Goal: Navigation & Orientation: Find specific page/section

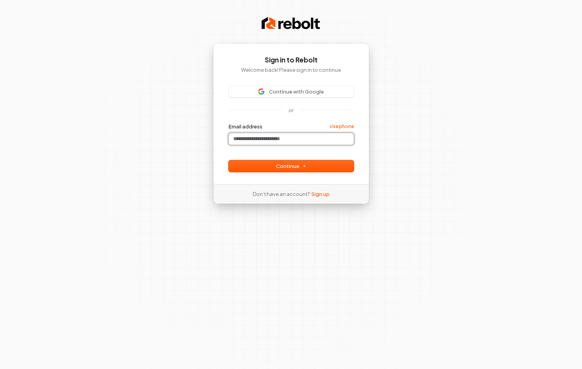
click at [256, 138] on input "Email address" at bounding box center [290, 139] width 125 height 12
click at [275, 168] on button "Continue" at bounding box center [290, 166] width 125 height 12
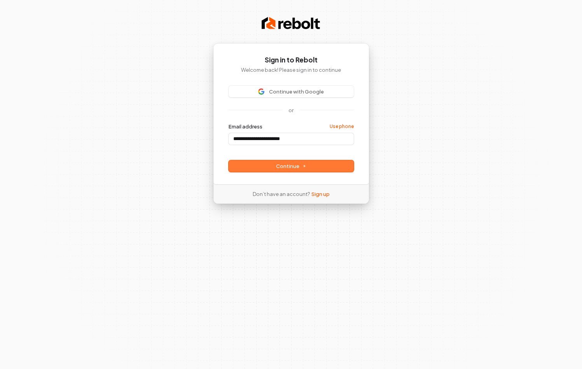
type input "**********"
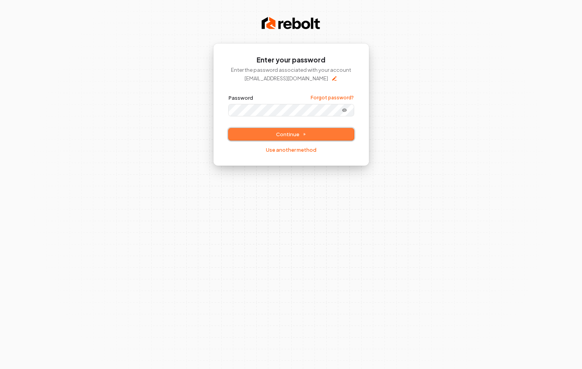
click at [266, 138] on button "Continue" at bounding box center [290, 135] width 125 height 12
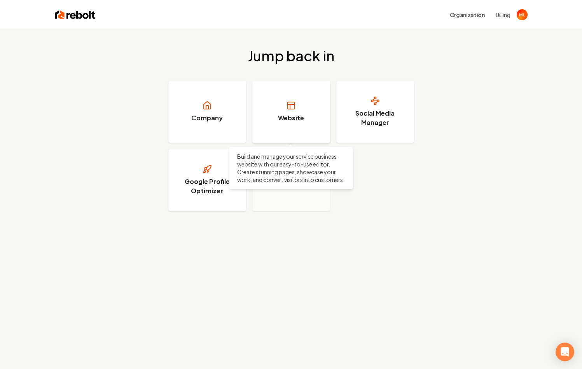
click at [302, 113] on link "Website" at bounding box center [291, 112] width 78 height 62
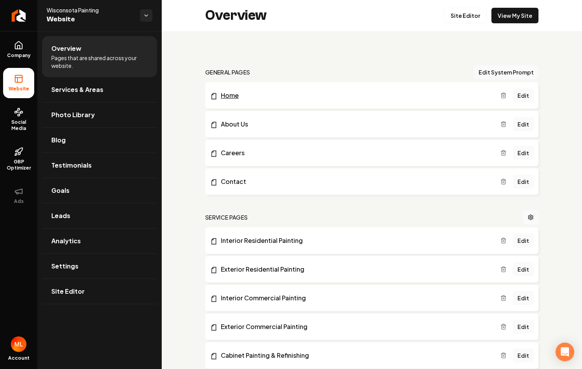
click at [227, 94] on link "Home" at bounding box center [355, 95] width 290 height 9
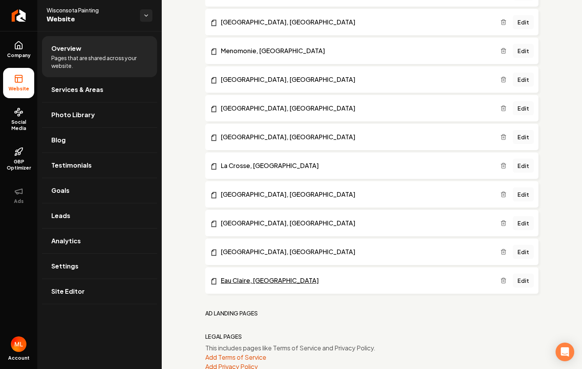
scroll to position [701, 0]
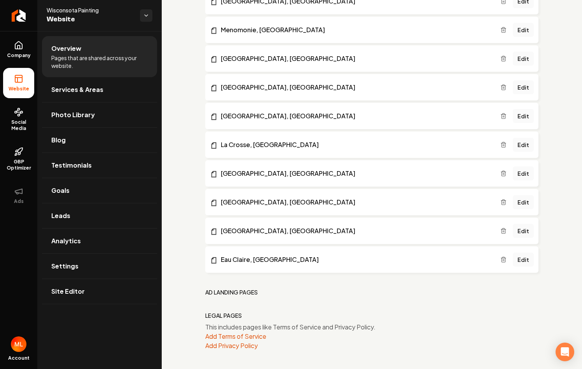
click at [237, 292] on h2 "Ad landing pages" at bounding box center [231, 293] width 53 height 8
click at [236, 317] on h2 "Legal Pages" at bounding box center [223, 316] width 37 height 8
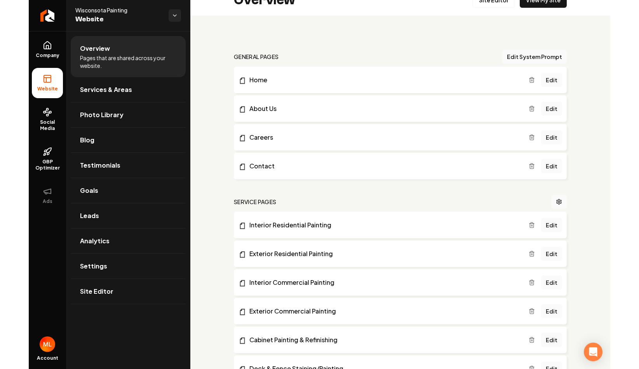
scroll to position [0, 0]
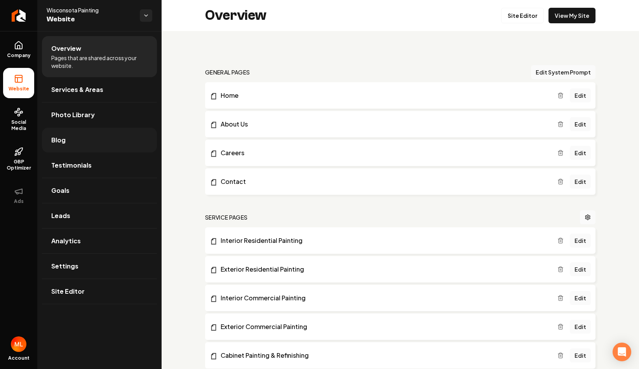
click at [59, 142] on span "Blog" at bounding box center [58, 140] width 14 height 9
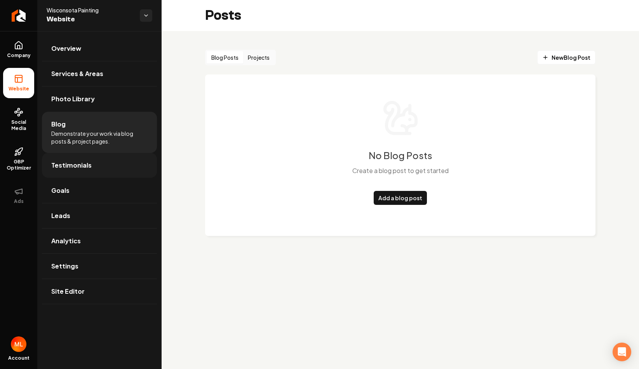
click at [77, 166] on span "Testimonials" at bounding box center [71, 165] width 40 height 9
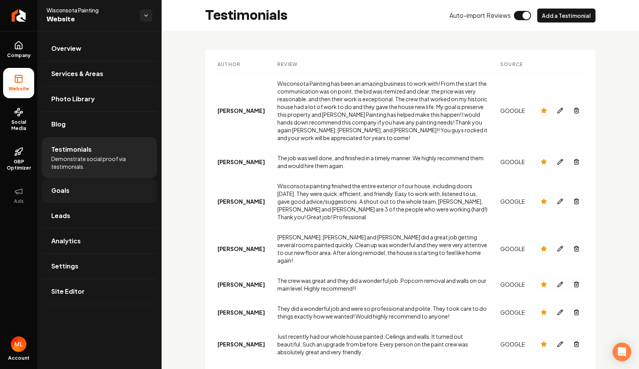
click at [63, 195] on span "Goals" at bounding box center [60, 190] width 18 height 9
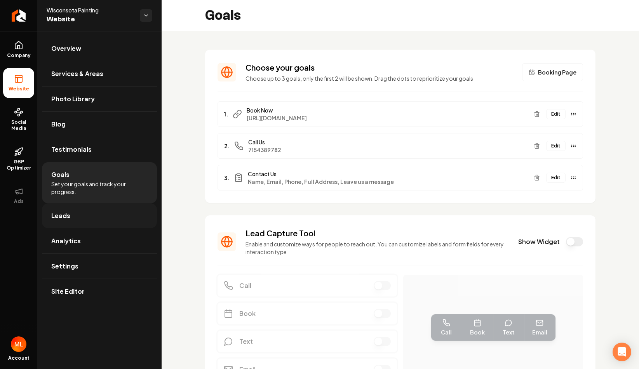
click at [90, 218] on link "Leads" at bounding box center [99, 216] width 115 height 25
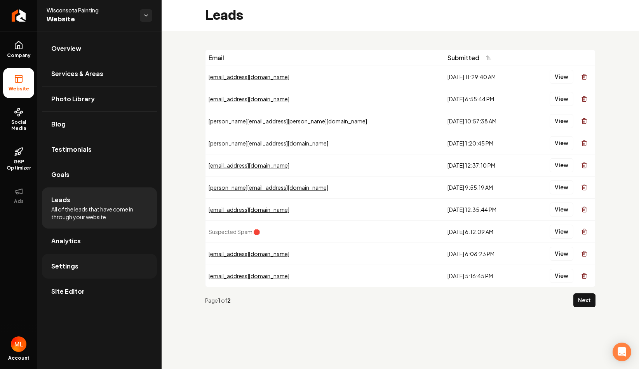
click at [78, 267] on link "Settings" at bounding box center [99, 266] width 115 height 25
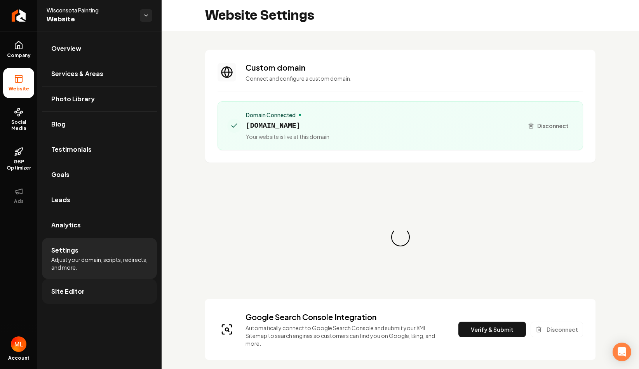
scroll to position [70, 0]
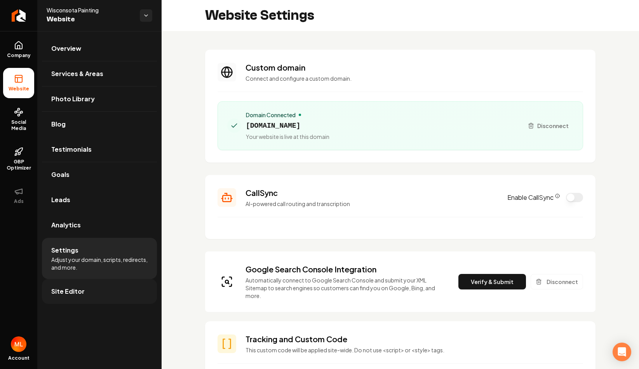
click at [71, 293] on span "Site Editor" at bounding box center [67, 291] width 33 height 9
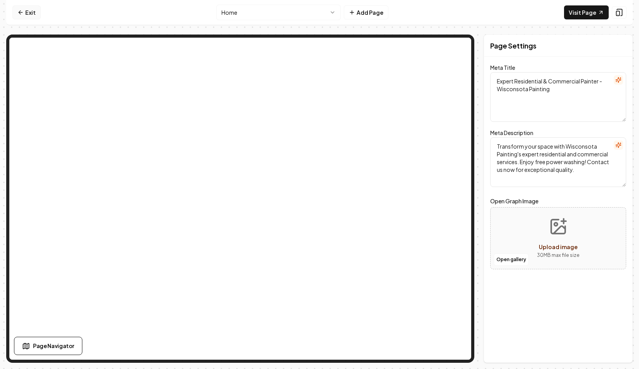
click at [24, 14] on link "Exit" at bounding box center [26, 12] width 28 height 14
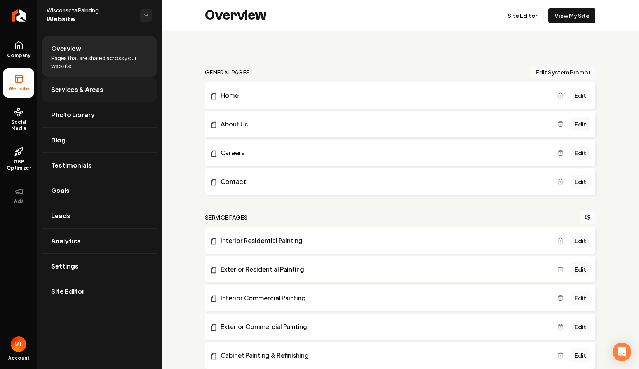
click at [64, 96] on link "Services & Areas" at bounding box center [99, 89] width 115 height 25
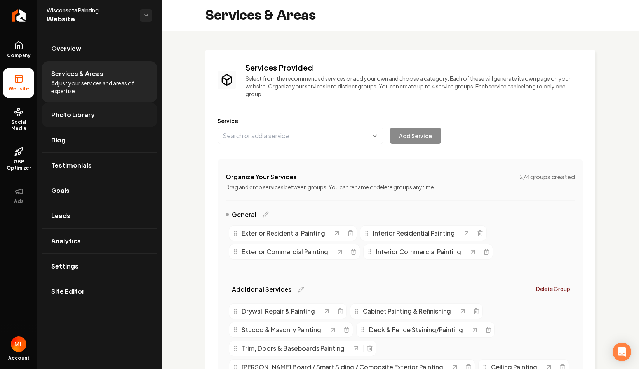
click at [78, 119] on span "Photo Library" at bounding box center [73, 114] width 44 height 9
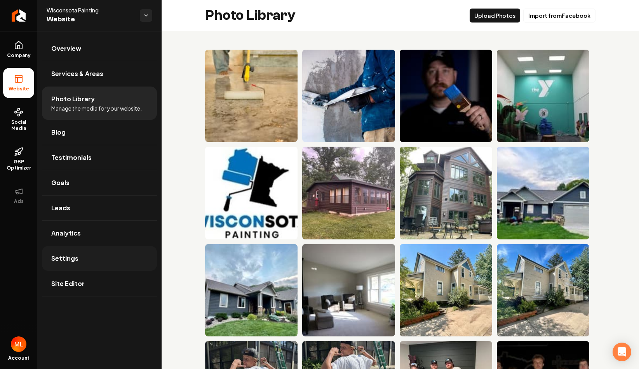
click at [68, 266] on link "Settings" at bounding box center [99, 258] width 115 height 25
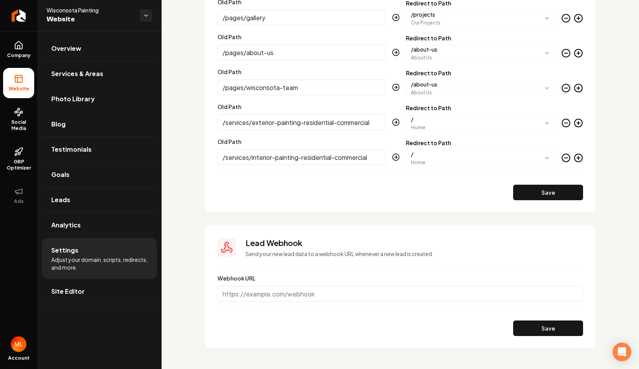
scroll to position [897, 0]
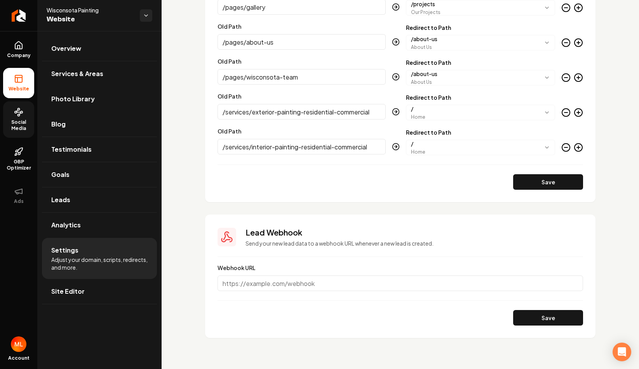
click at [16, 125] on span "Social Media" at bounding box center [18, 125] width 31 height 12
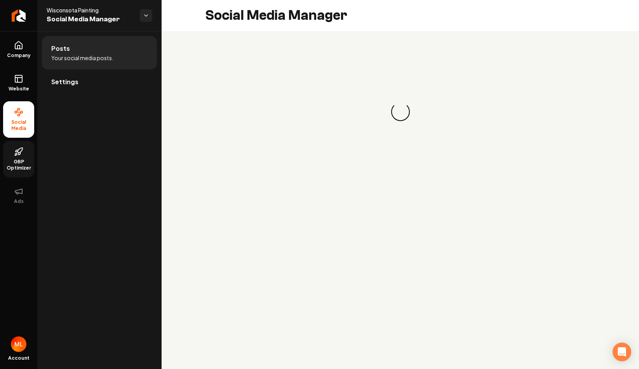
click at [17, 158] on link "GBP Optimizer" at bounding box center [18, 159] width 31 height 37
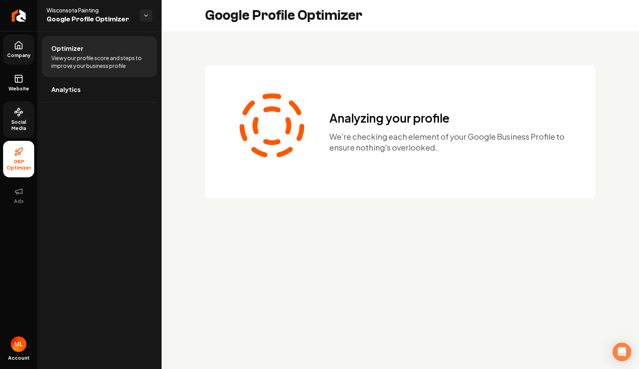
click at [15, 42] on icon at bounding box center [18, 45] width 9 height 9
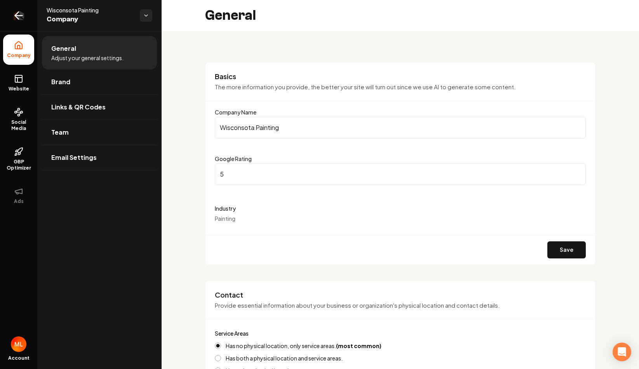
click at [12, 16] on icon "Return to dashboard" at bounding box center [18, 15] width 12 height 12
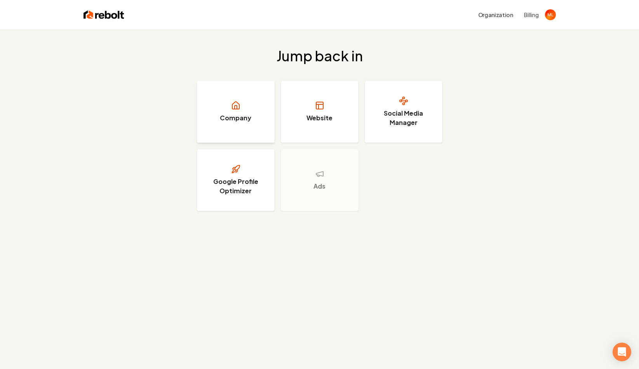
click at [227, 125] on link "Company" at bounding box center [236, 112] width 78 height 62
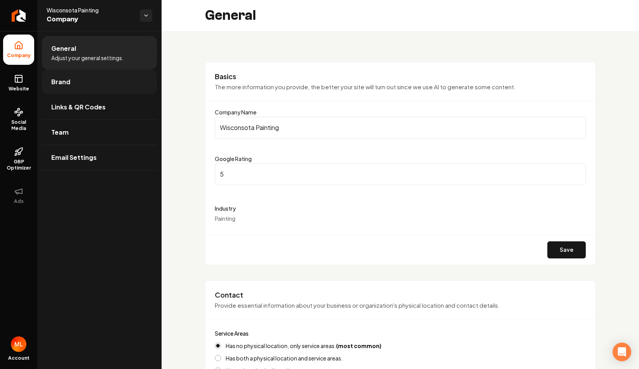
click at [71, 81] on link "Brand" at bounding box center [99, 82] width 115 height 25
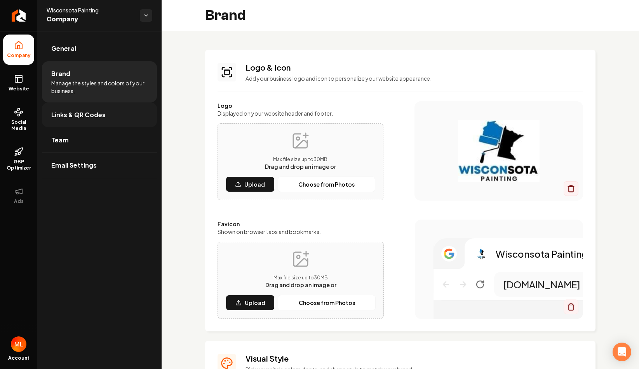
click at [85, 117] on span "Links & QR Codes" at bounding box center [78, 114] width 54 height 9
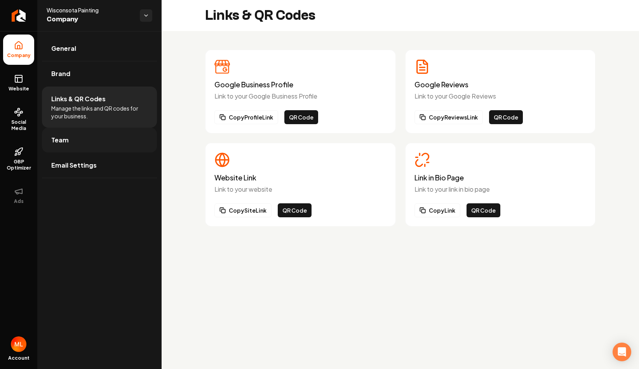
click at [81, 143] on link "Team" at bounding box center [99, 140] width 115 height 25
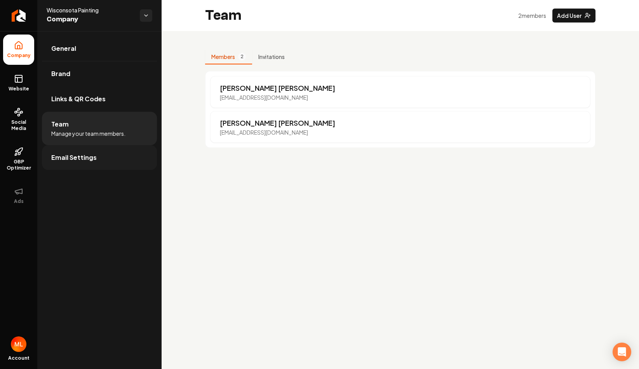
click at [83, 164] on link "Email Settings" at bounding box center [99, 157] width 115 height 25
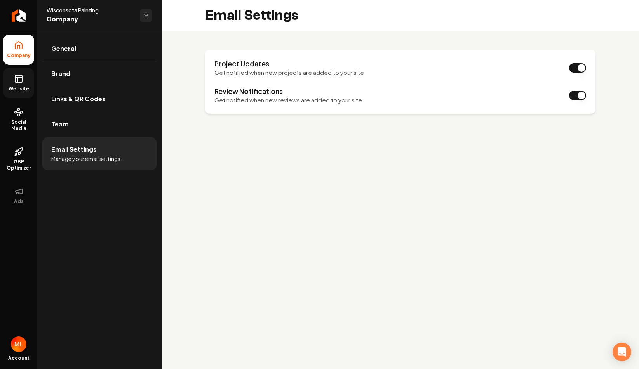
click at [18, 86] on span "Website" at bounding box center [18, 89] width 27 height 6
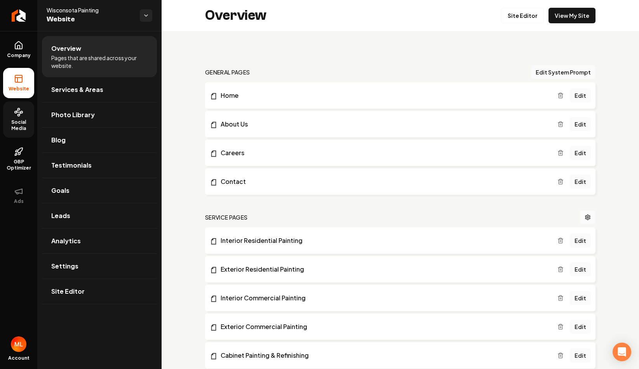
click at [22, 124] on span "Social Media" at bounding box center [18, 125] width 31 height 12
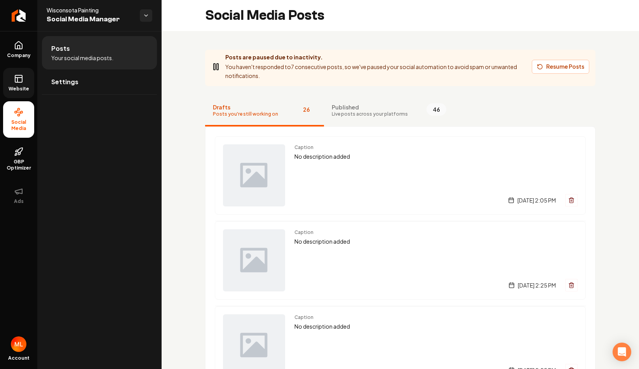
click at [12, 85] on link "Website" at bounding box center [18, 83] width 31 height 30
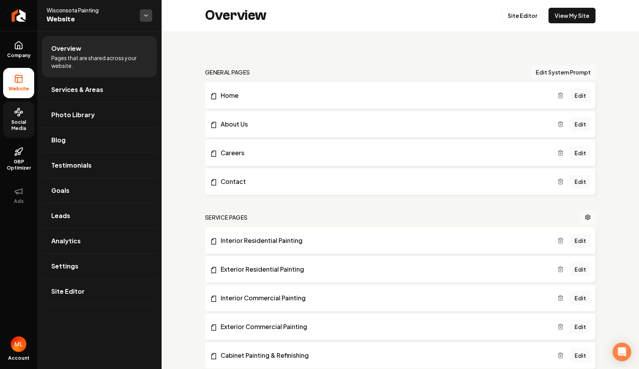
click at [148, 14] on html "Company Website Social Media GBP Optimizer Ads Account Wisconsota Painting Webs…" at bounding box center [319, 184] width 639 height 369
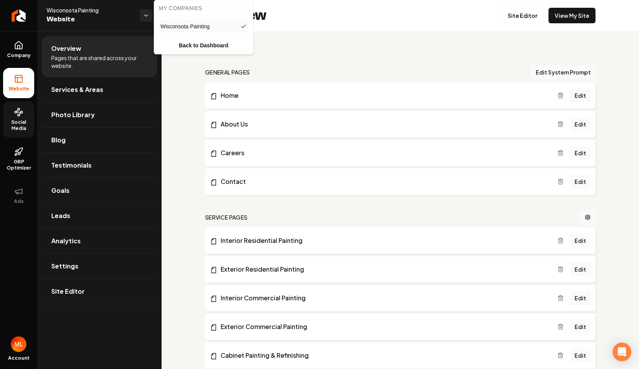
click at [16, 276] on html "Company Website Social Media GBP Optimizer Ads Account Wisconsota Painting Webs…" at bounding box center [319, 184] width 639 height 369
